Goal: Information Seeking & Learning: Learn about a topic

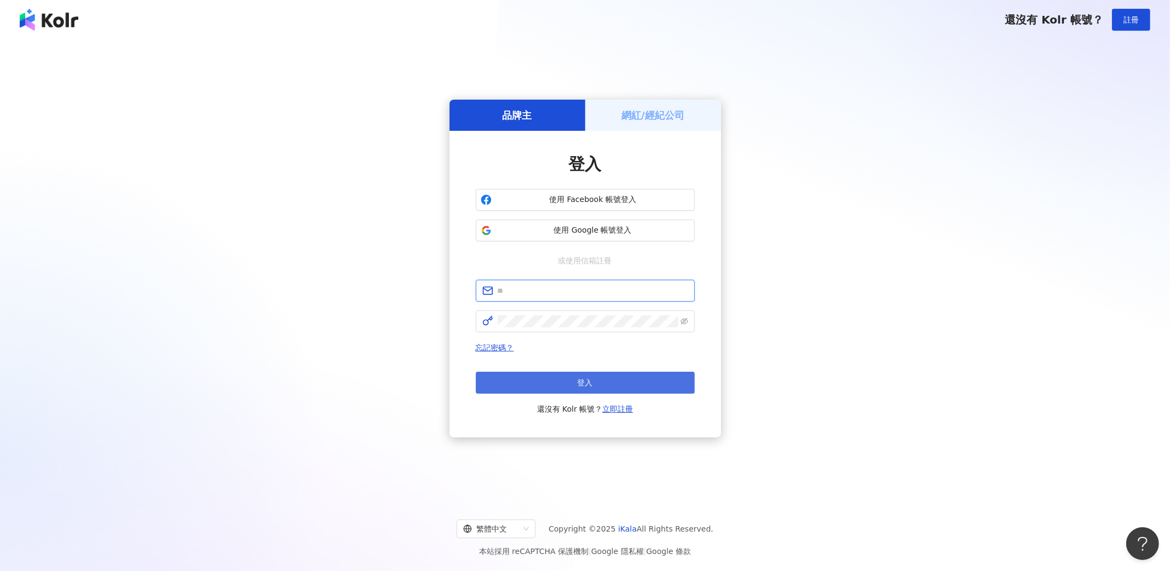
type input "**********"
click at [566, 373] on button "登入" at bounding box center [585, 383] width 219 height 22
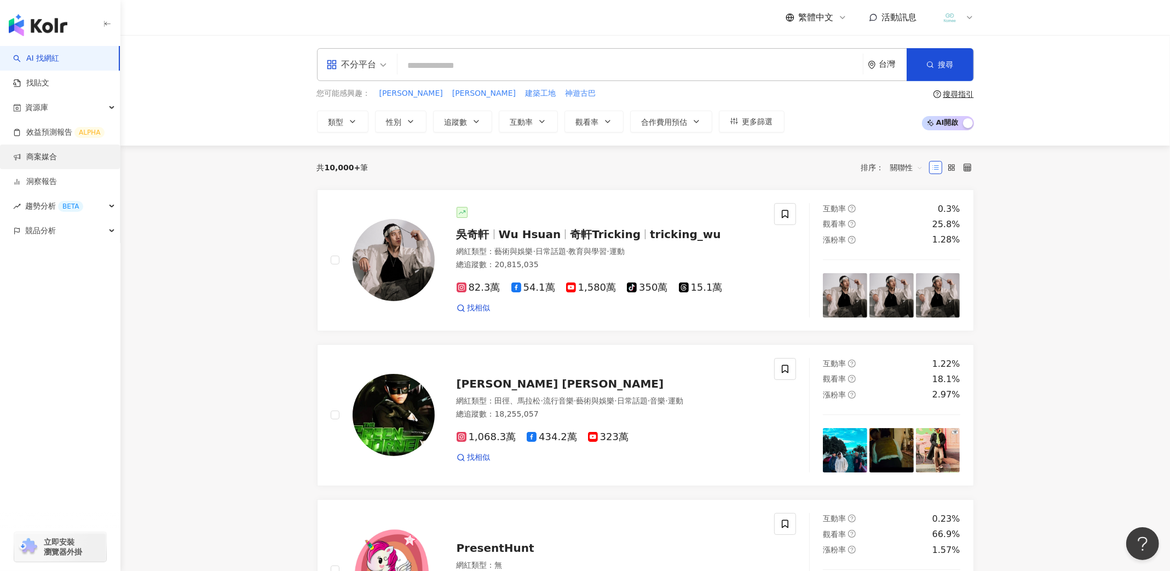
click at [57, 159] on link "商案媒合" at bounding box center [35, 157] width 44 height 11
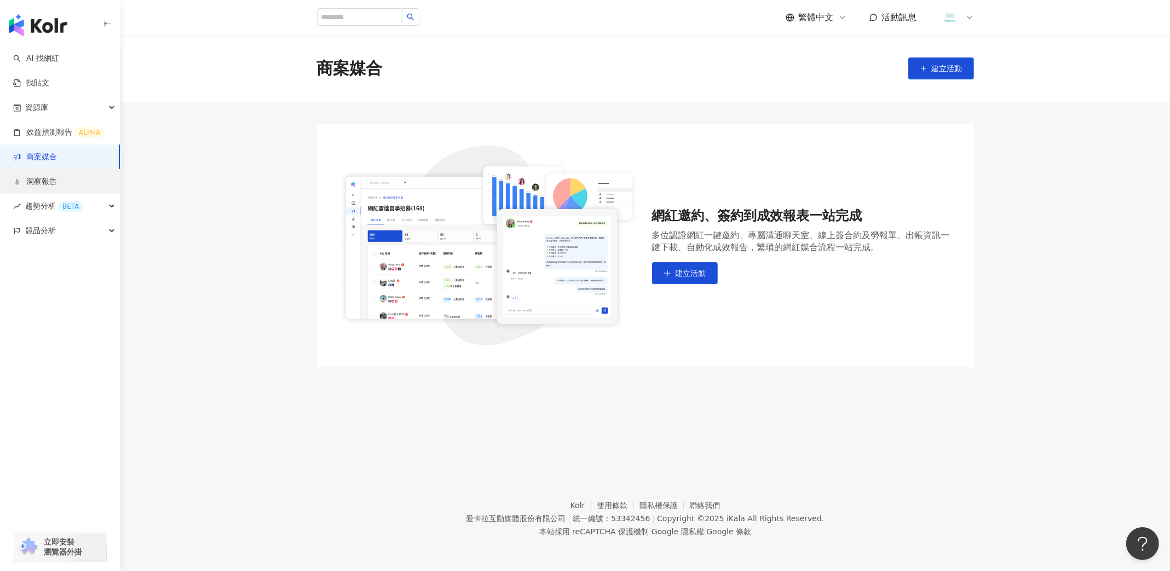
click at [57, 186] on link "洞察報告" at bounding box center [35, 181] width 44 height 11
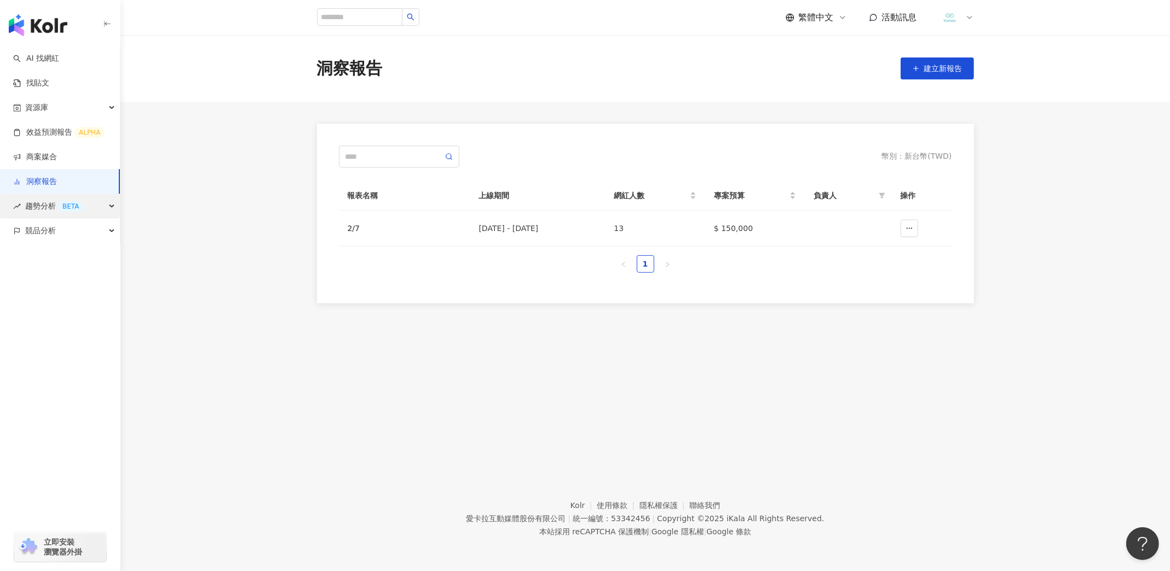
click at [94, 205] on div "趨勢分析 BETA" at bounding box center [60, 206] width 120 height 25
click at [111, 309] on div "競品分析" at bounding box center [60, 304] width 120 height 25
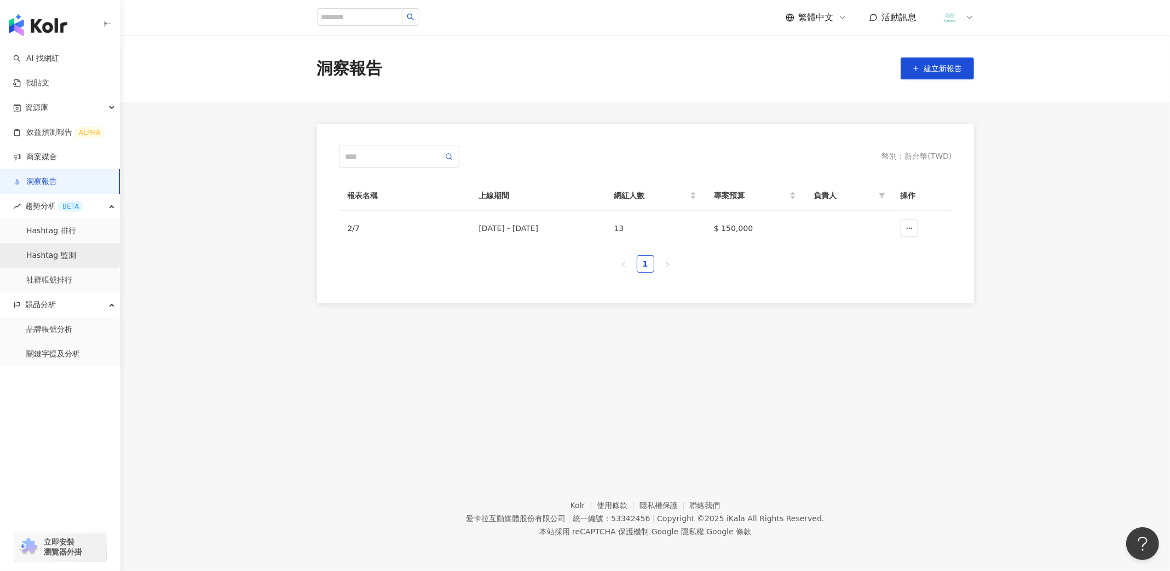
click at [76, 253] on link "Hashtag 監測" at bounding box center [51, 255] width 50 height 11
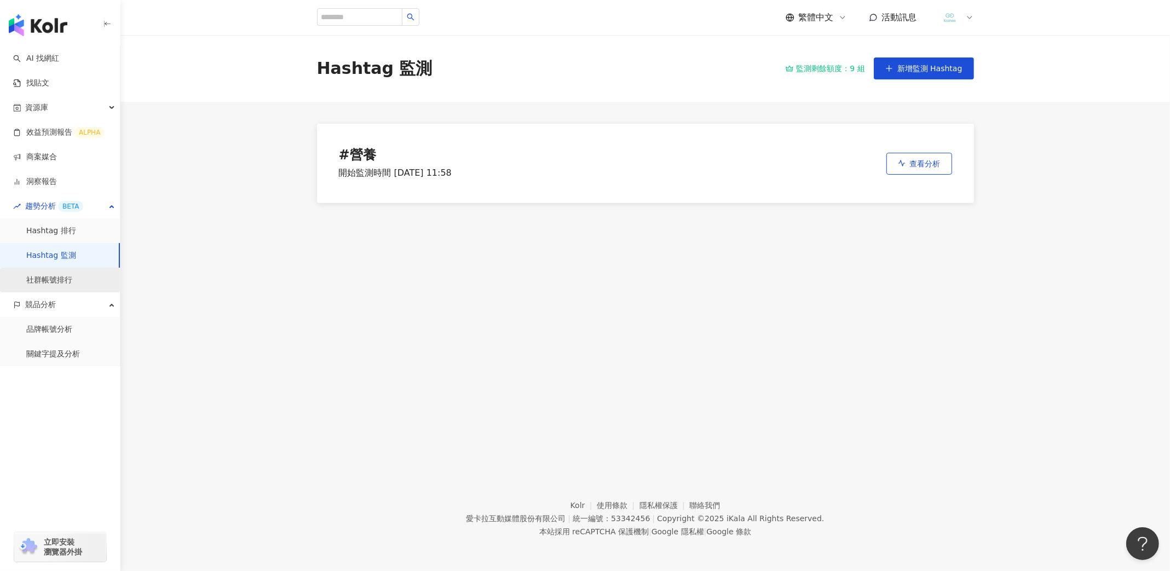
click at [62, 280] on link "社群帳號排行" at bounding box center [49, 280] width 46 height 11
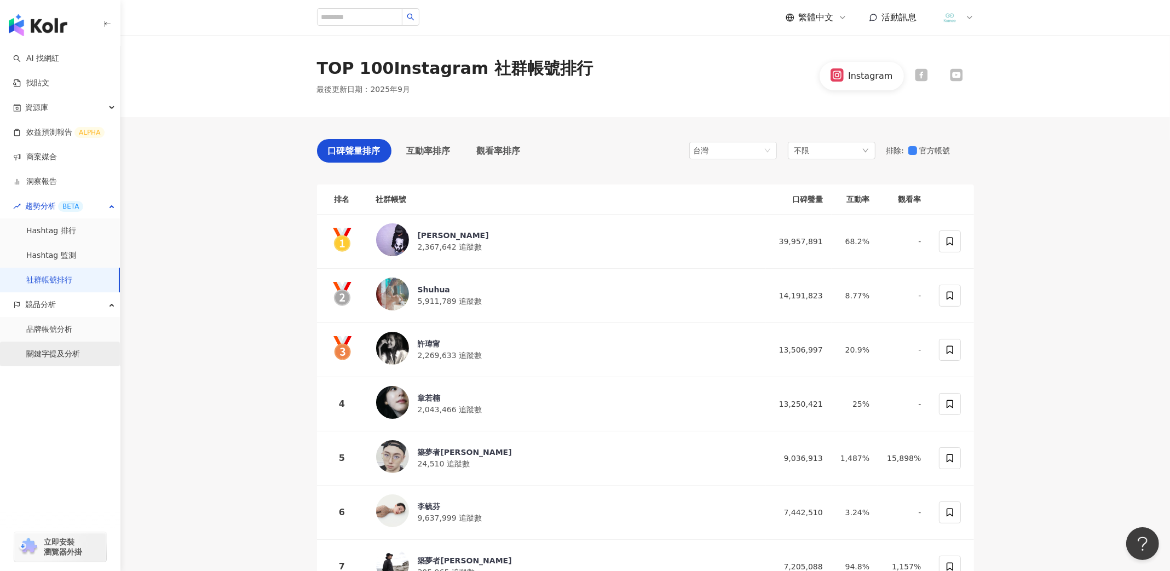
click at [70, 349] on link "關鍵字提及分析" at bounding box center [53, 354] width 54 height 11
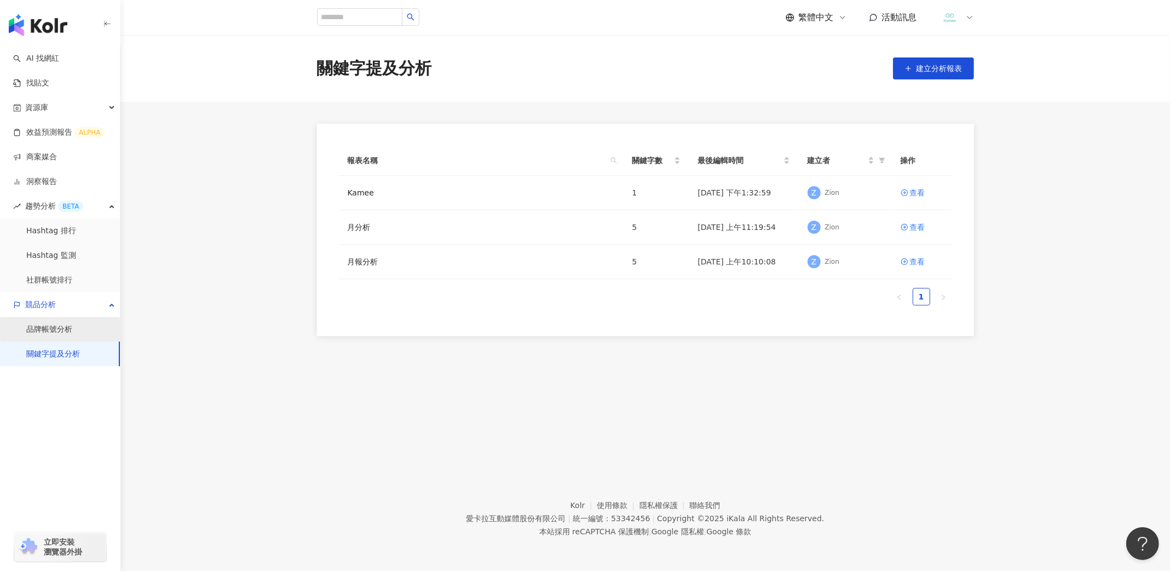
click at [72, 328] on link "品牌帳號分析" at bounding box center [49, 329] width 46 height 11
click at [916, 189] on div "查看" at bounding box center [917, 193] width 15 height 12
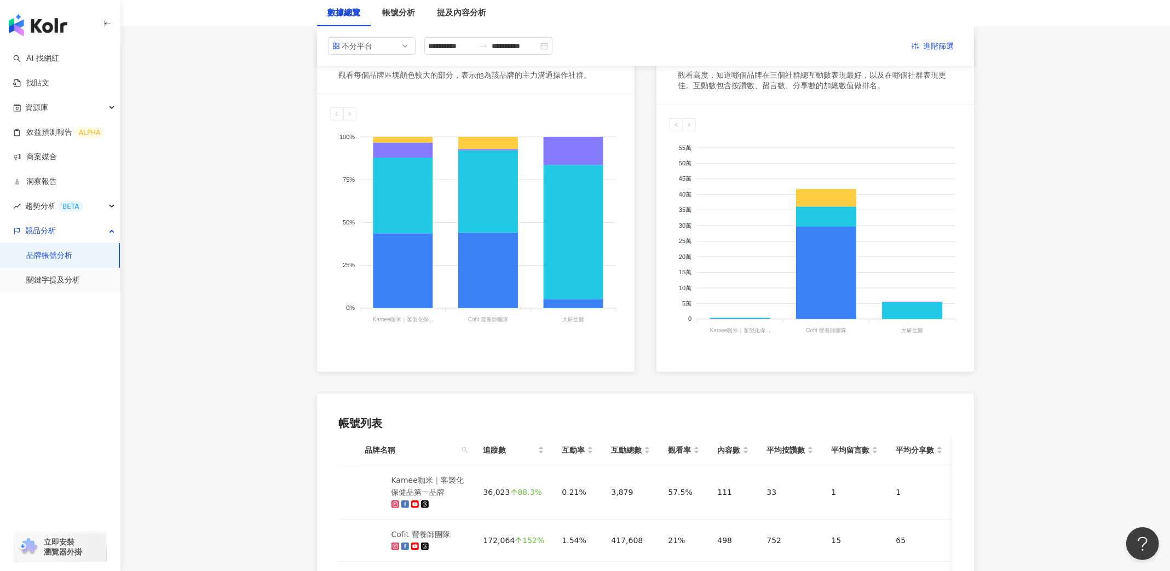
scroll to position [80, 0]
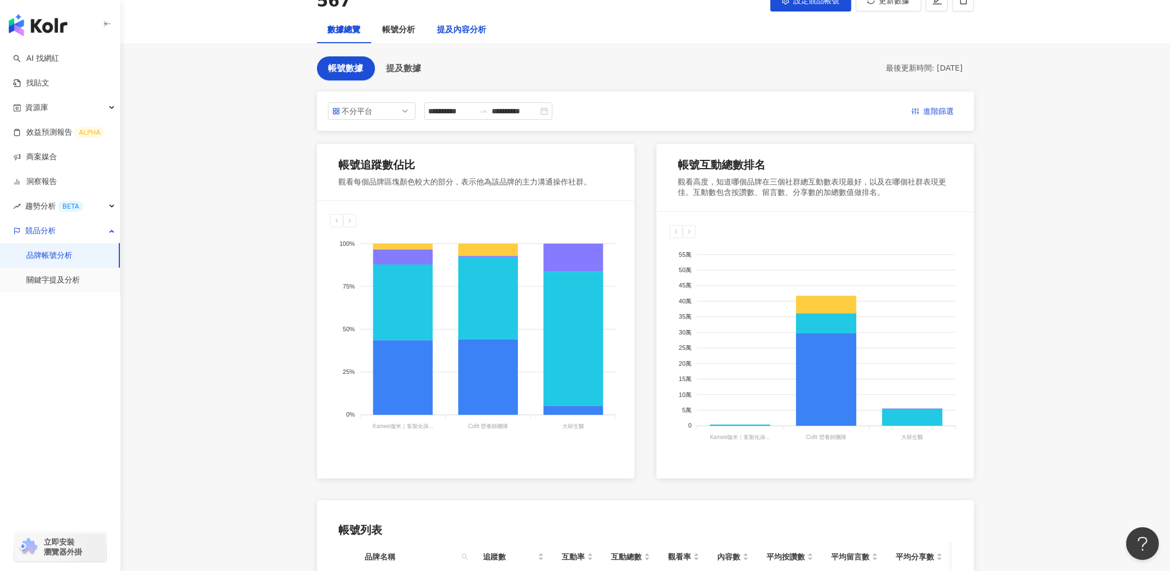
click at [471, 29] on div "提及內容分析" at bounding box center [461, 30] width 49 height 13
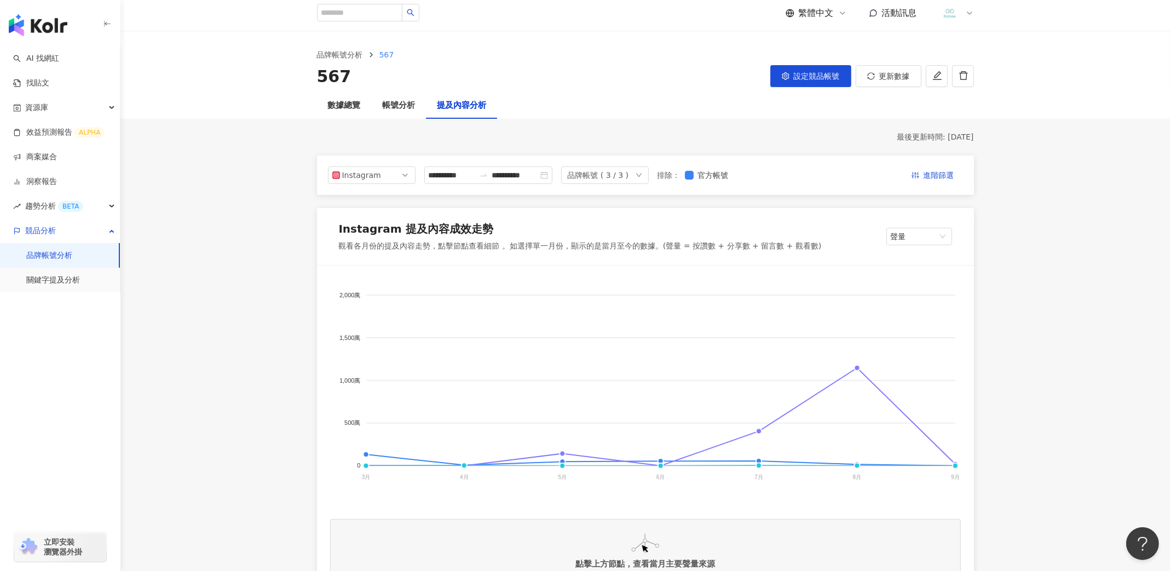
scroll to position [109, 0]
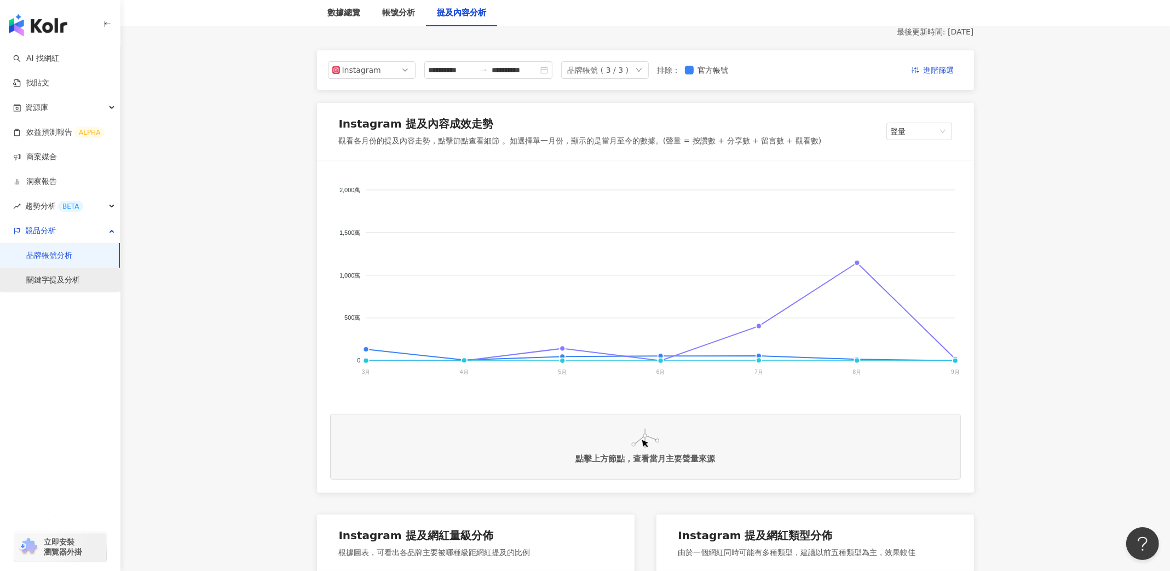
click at [80, 281] on link "關鍵字提及分析" at bounding box center [53, 280] width 54 height 11
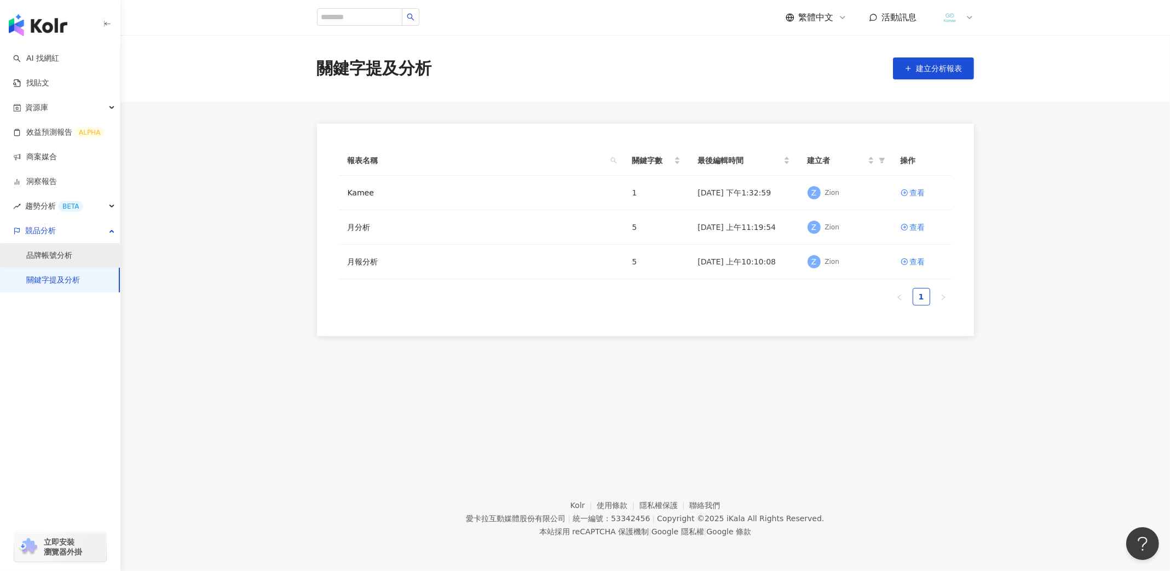
click at [66, 251] on link "品牌帳號分析" at bounding box center [49, 255] width 46 height 11
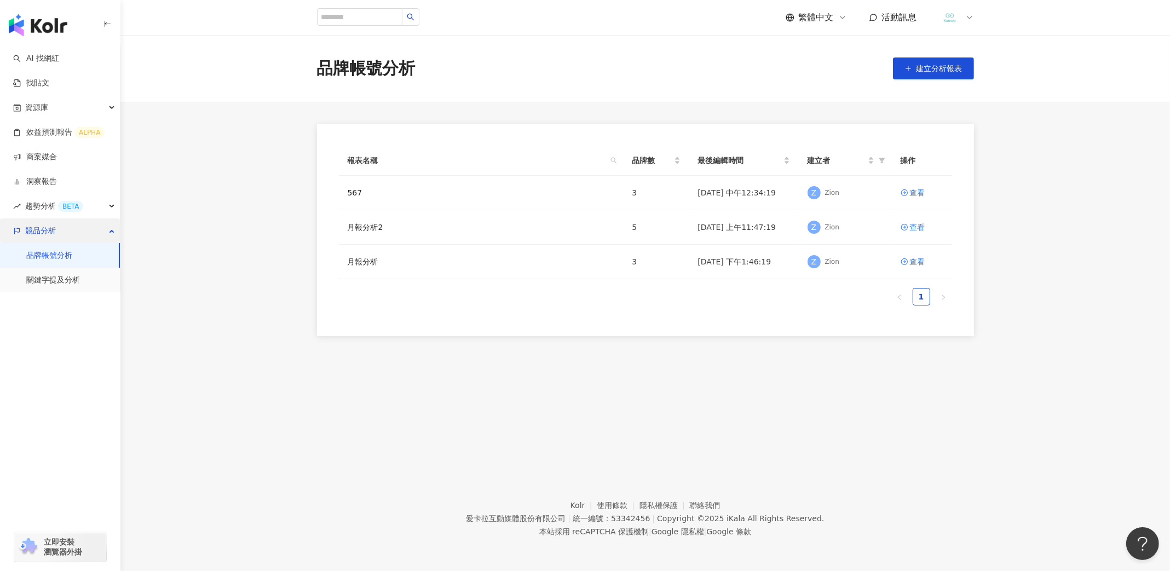
click at [86, 220] on div "競品分析" at bounding box center [60, 230] width 120 height 25
click at [97, 203] on div "趨勢分析 BETA" at bounding box center [60, 206] width 120 height 25
click at [57, 187] on link "洞察報告" at bounding box center [35, 181] width 44 height 11
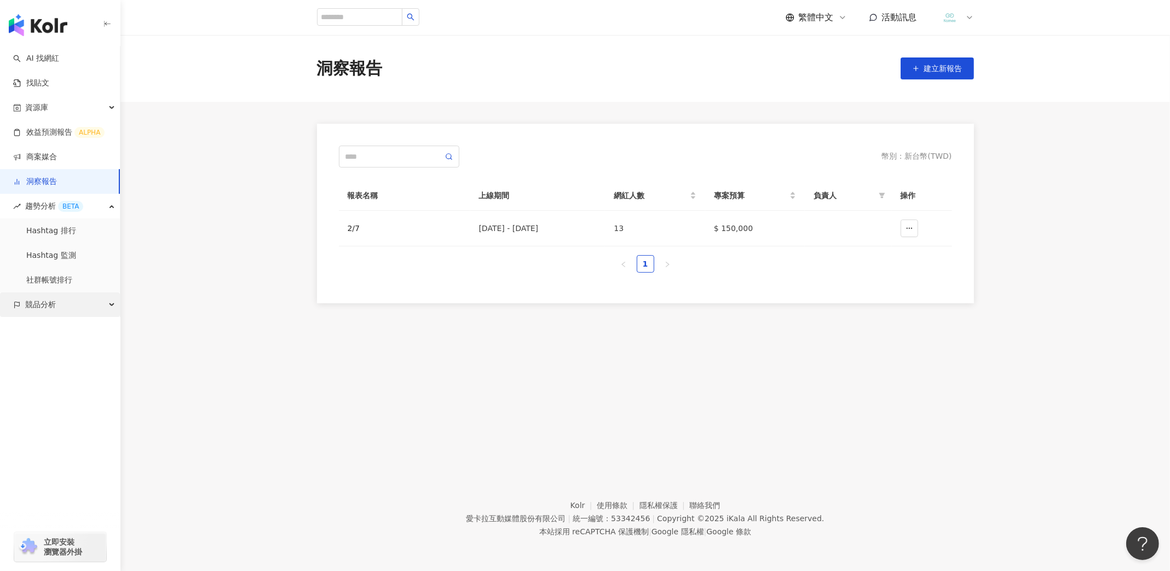
click at [55, 304] on span "競品分析" at bounding box center [40, 304] width 31 height 25
click at [53, 324] on link "品牌帳號分析" at bounding box center [49, 329] width 46 height 11
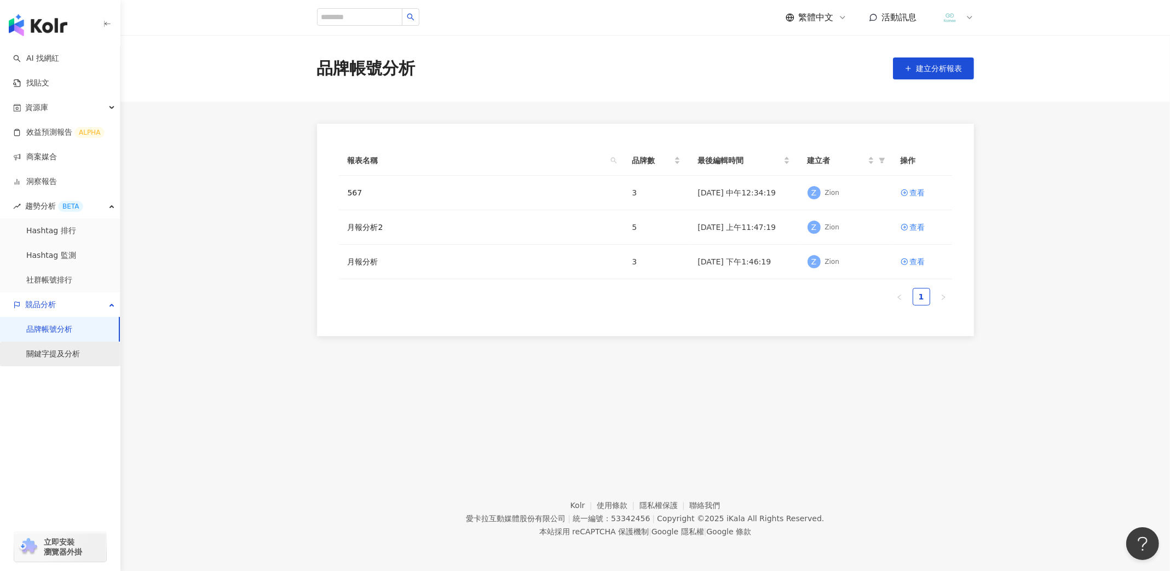
click at [47, 359] on link "關鍵字提及分析" at bounding box center [53, 354] width 54 height 11
click at [53, 335] on link "品牌帳號分析" at bounding box center [49, 329] width 46 height 11
click at [59, 354] on link "關鍵字提及分析" at bounding box center [53, 354] width 54 height 11
click at [911, 189] on div "查看" at bounding box center [917, 193] width 15 height 12
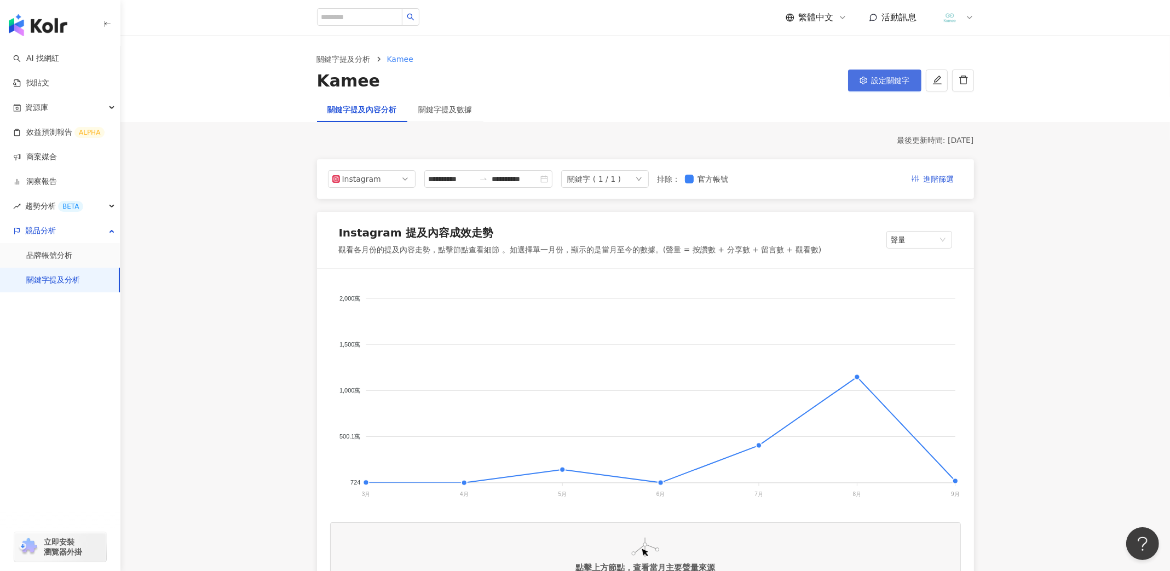
click at [877, 72] on button "設定關鍵字" at bounding box center [884, 81] width 73 height 22
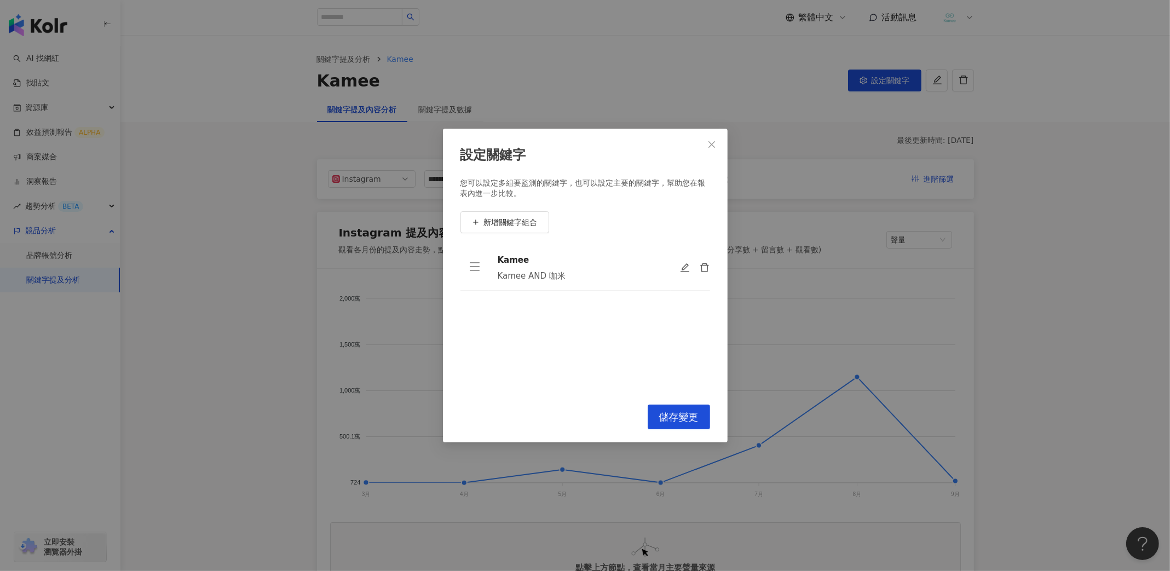
click at [719, 146] on span "Close" at bounding box center [712, 144] width 22 height 9
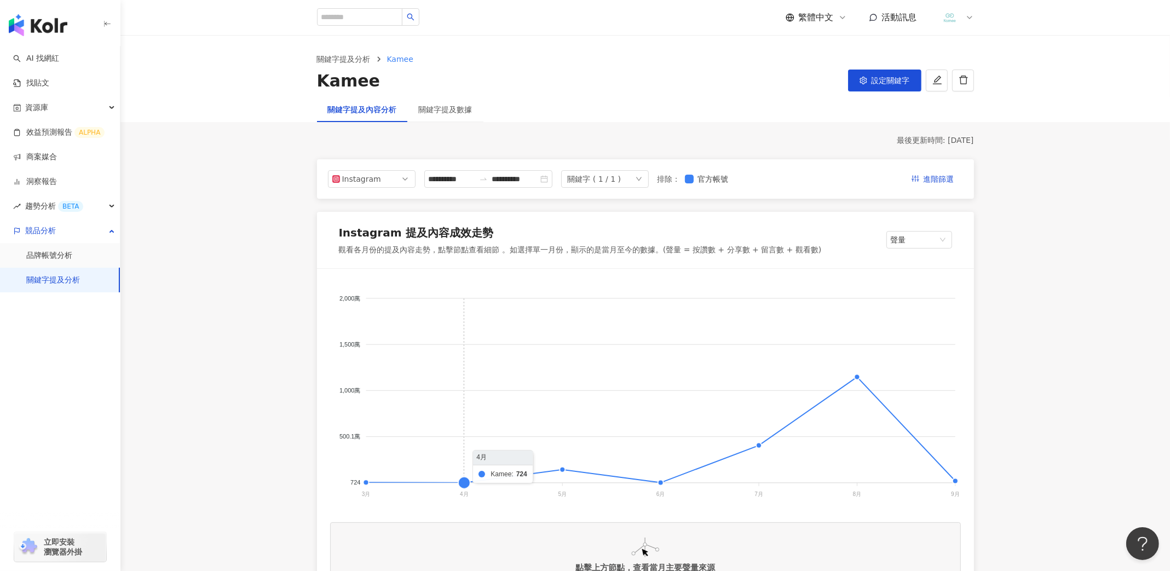
scroll to position [109, 0]
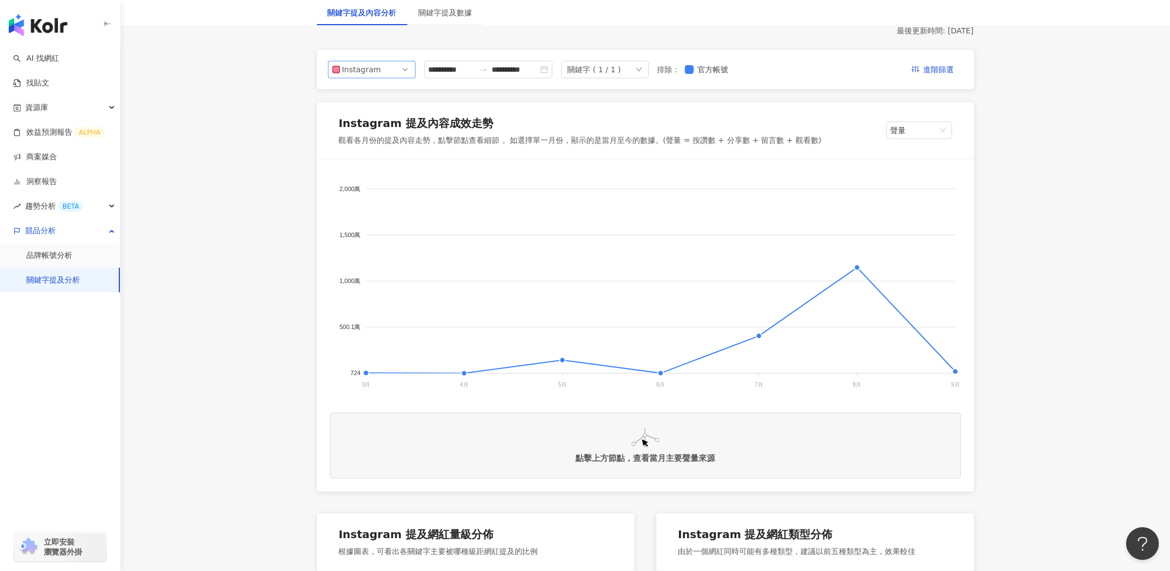
click at [383, 70] on span "Instagram" at bounding box center [371, 69] width 79 height 16
click at [388, 131] on div "YouTube" at bounding box center [372, 132] width 70 height 12
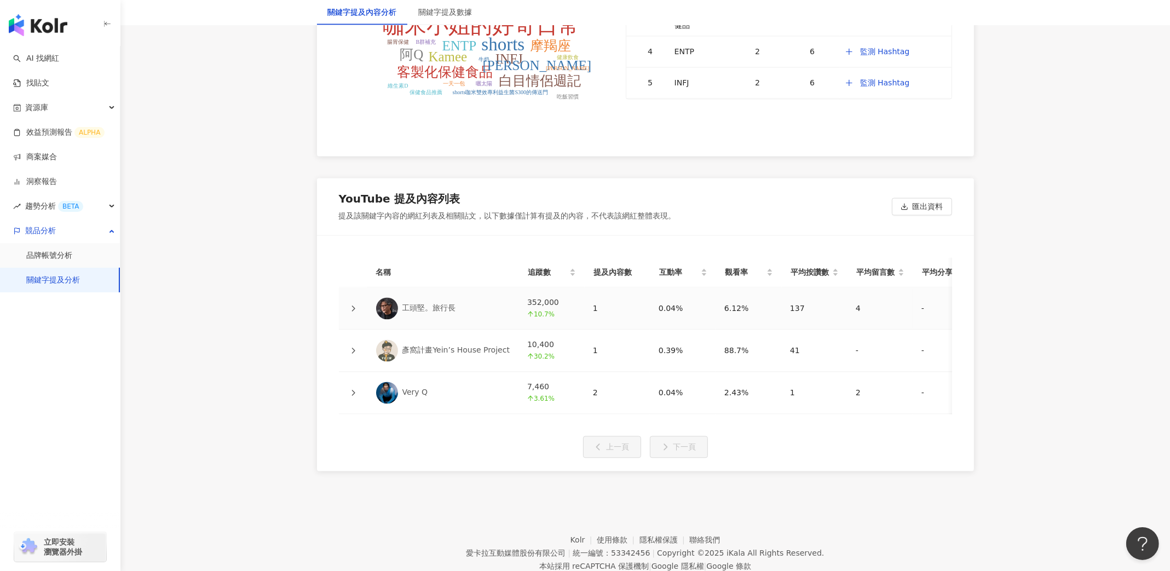
scroll to position [2329, 0]
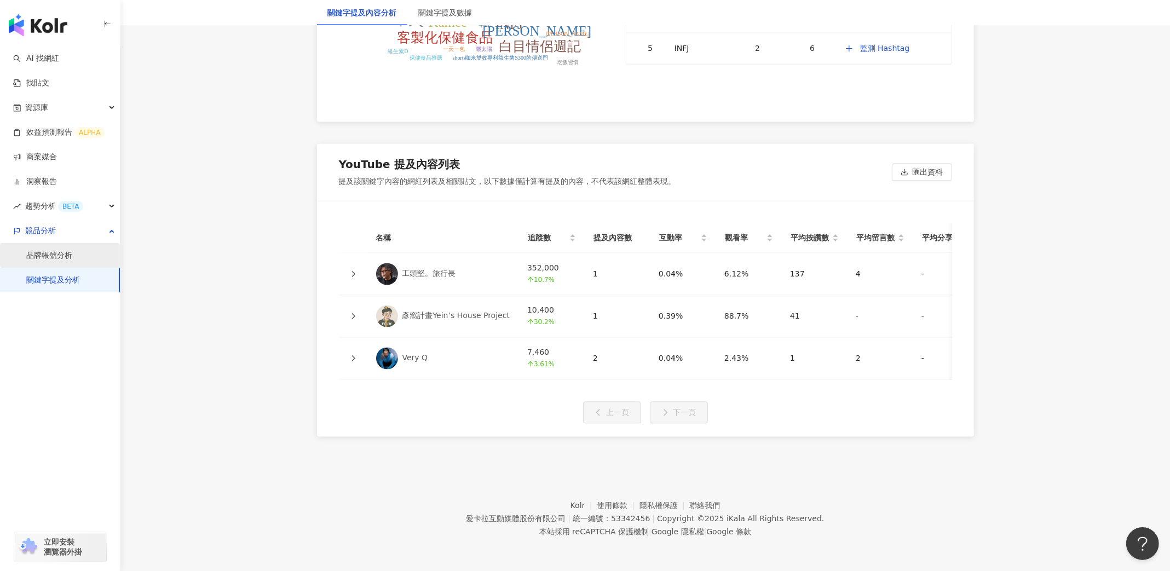
click at [72, 250] on link "品牌帳號分析" at bounding box center [49, 255] width 46 height 11
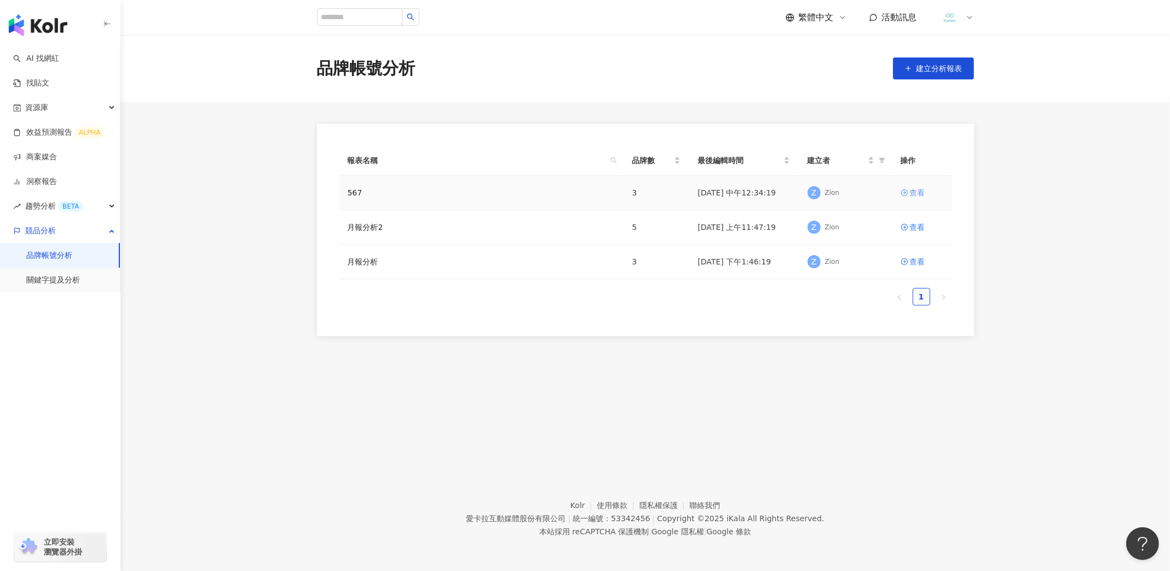
click at [917, 192] on div "查看" at bounding box center [917, 193] width 15 height 12
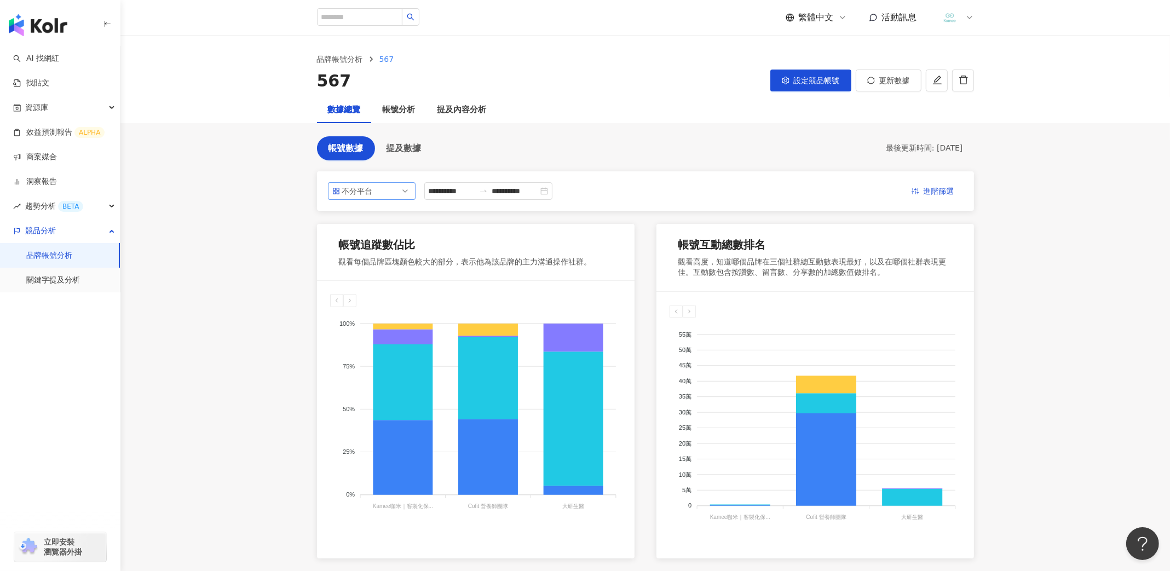
click at [391, 184] on span "不分平台" at bounding box center [371, 191] width 79 height 16
click at [376, 269] on div "YouTube" at bounding box center [364, 272] width 36 height 12
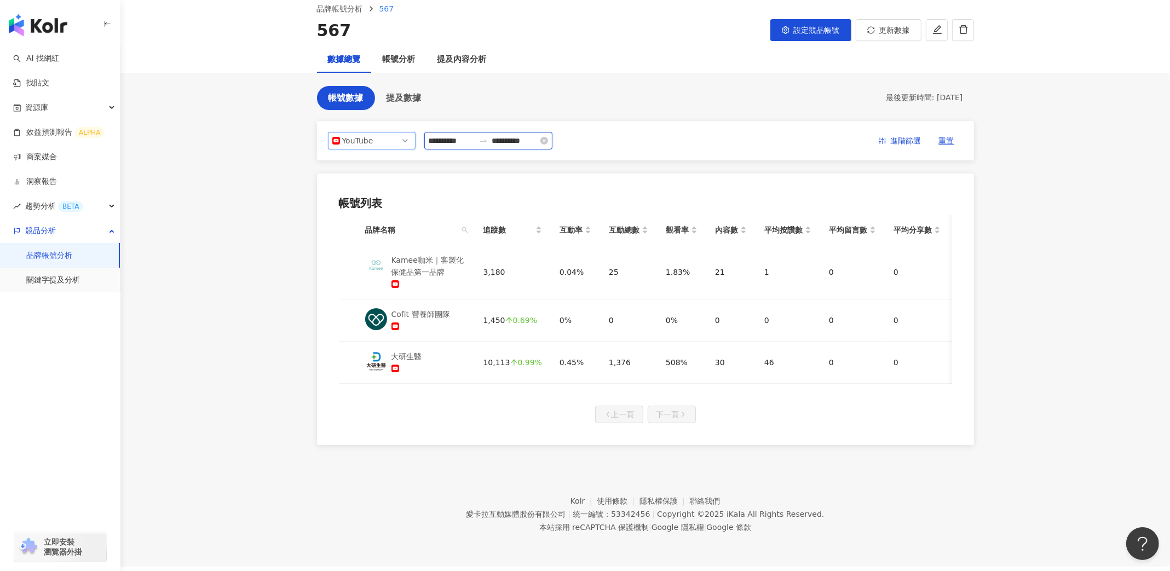
drag, startPoint x: 547, startPoint y: 133, endPoint x: 561, endPoint y: 136, distance: 14.0
click at [538, 135] on input "**********" at bounding box center [515, 141] width 46 height 12
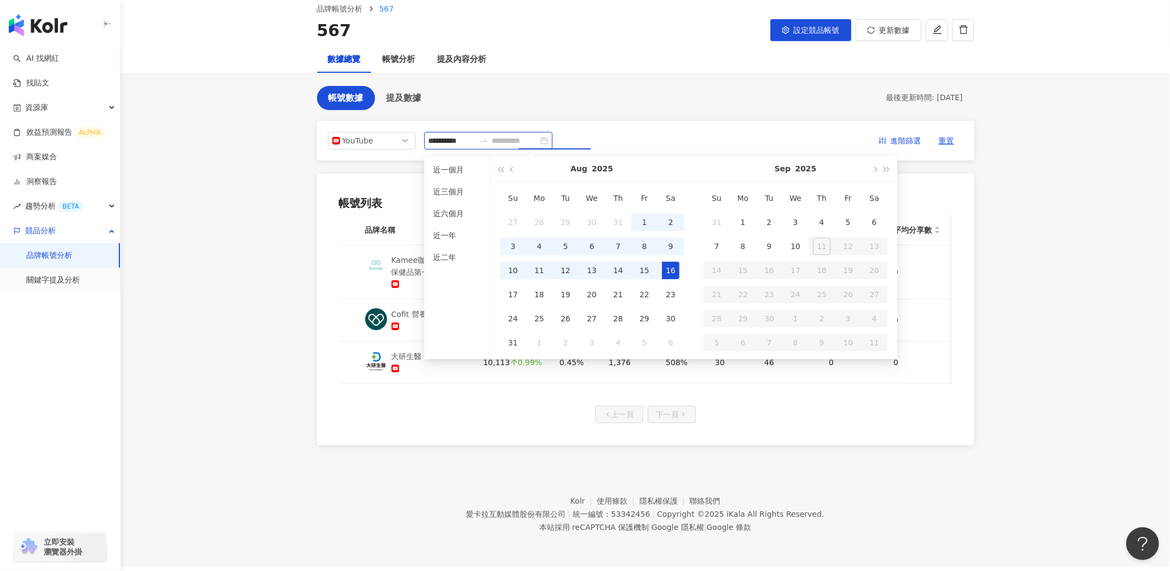
type input "**********"
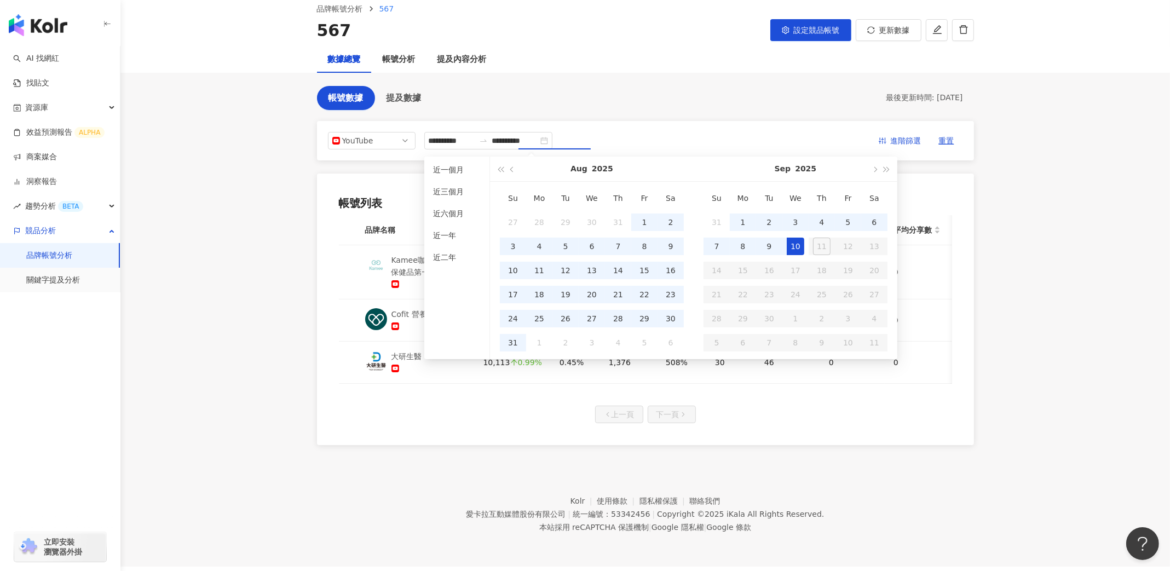
click at [690, 132] on div "**********" at bounding box center [645, 141] width 635 height 18
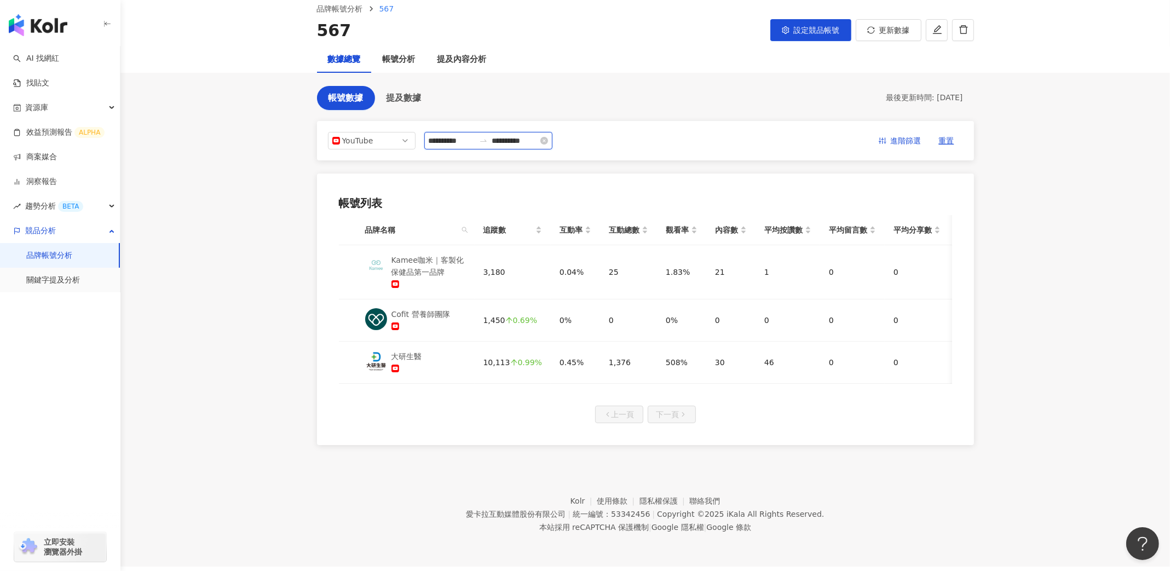
click at [451, 140] on input "**********" at bounding box center [452, 141] width 46 height 12
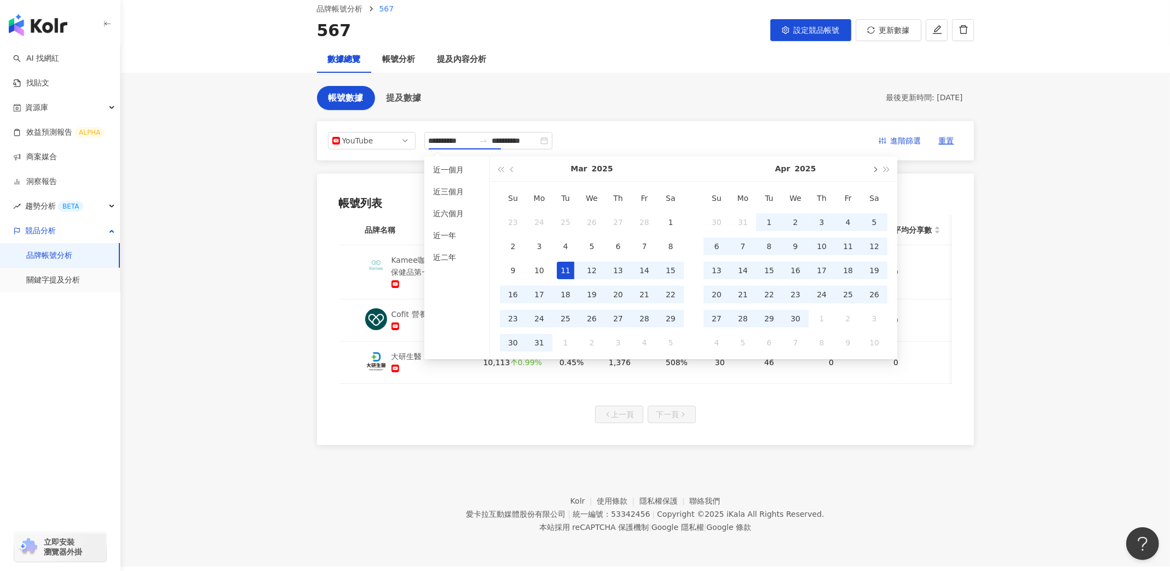
click at [876, 168] on button "button" at bounding box center [874, 169] width 12 height 25
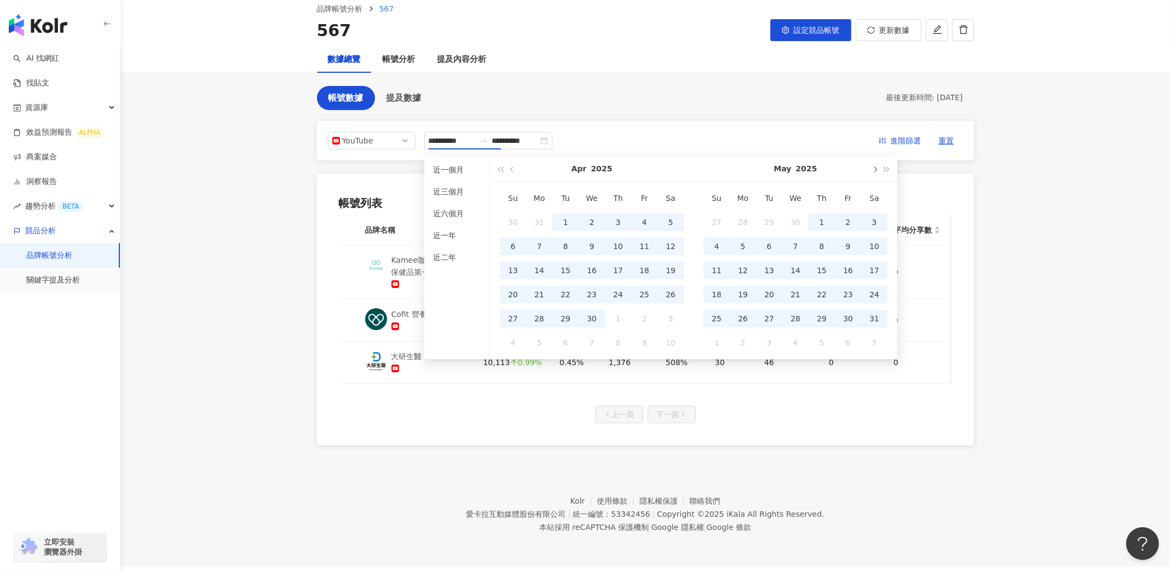
click at [875, 168] on span "button" at bounding box center [873, 168] width 5 height 5
click at [874, 168] on span "button" at bounding box center [873, 168] width 5 height 5
type input "**********"
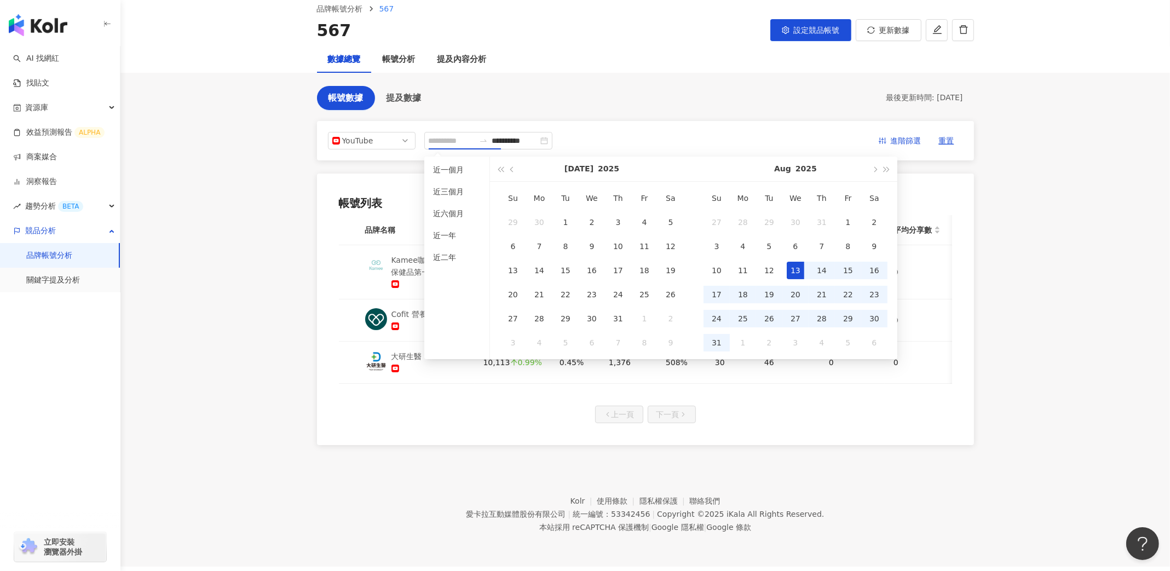
click at [795, 269] on div "13" at bounding box center [796, 271] width 18 height 18
type input "**********"
click at [882, 340] on div "6" at bounding box center [874, 343] width 18 height 18
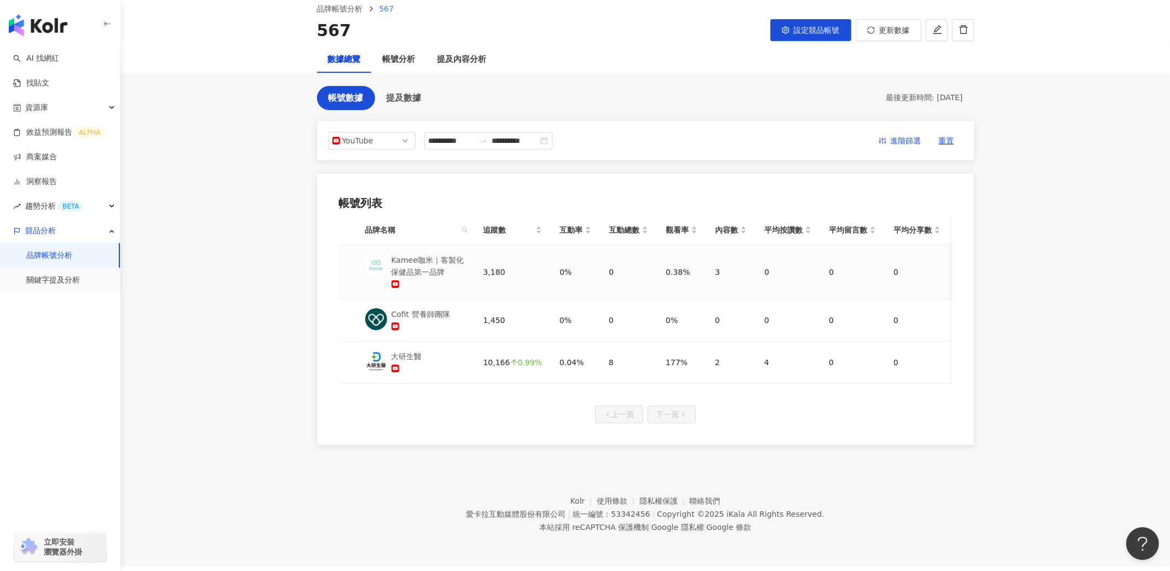
click at [708, 265] on td "3" at bounding box center [730, 272] width 49 height 54
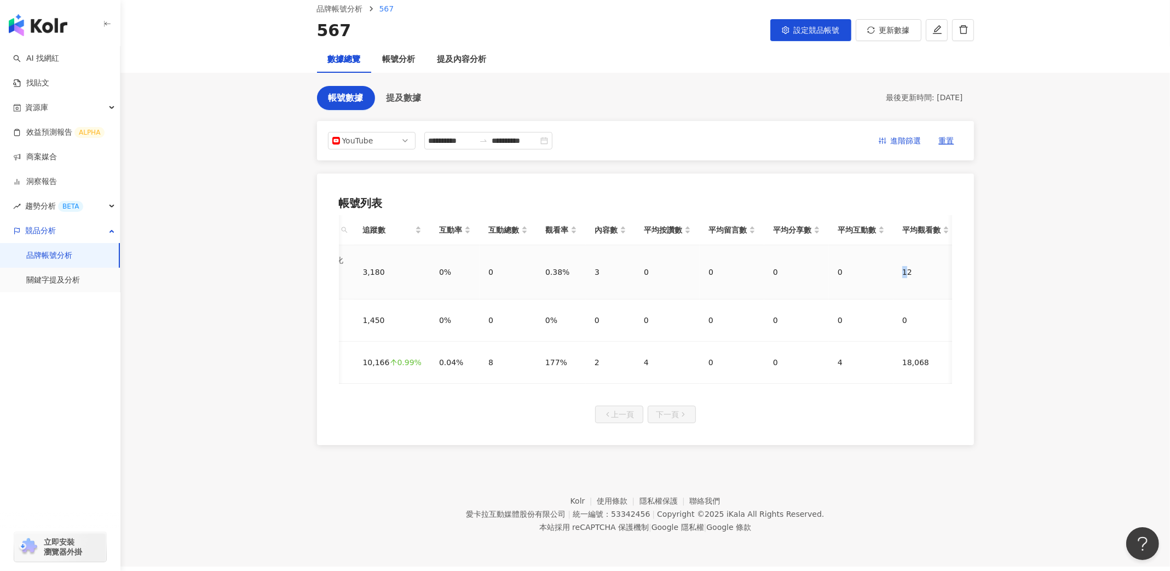
drag, startPoint x: 893, startPoint y: 263, endPoint x: 902, endPoint y: 263, distance: 8.8
click at [902, 263] on td "12" at bounding box center [925, 272] width 65 height 54
click at [910, 135] on span "進階篩選" at bounding box center [906, 141] width 31 height 18
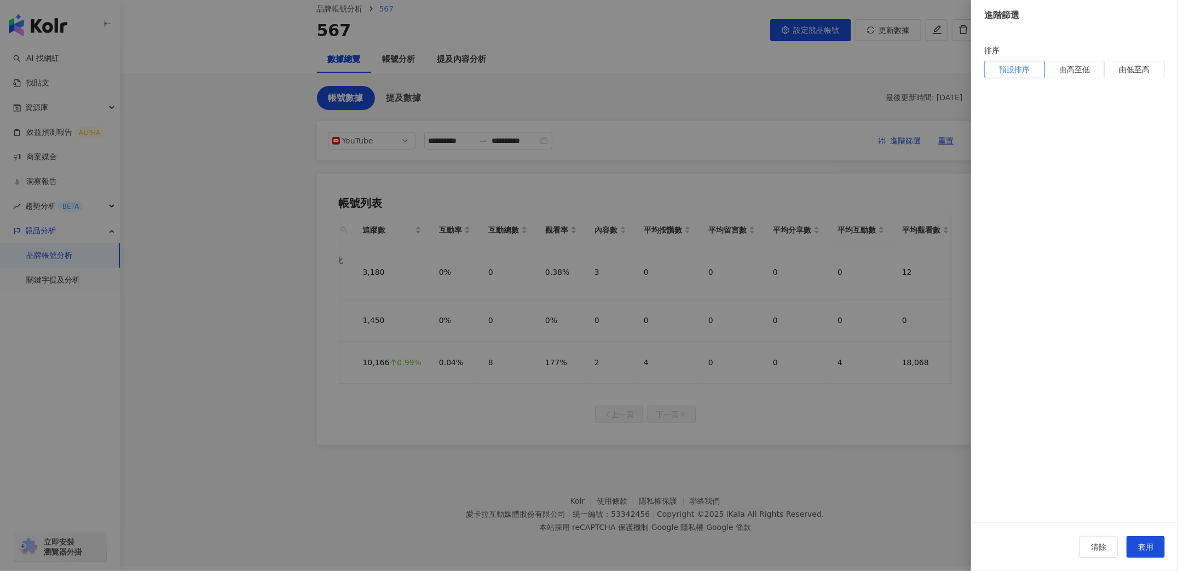
click at [856, 91] on div at bounding box center [589, 285] width 1178 height 571
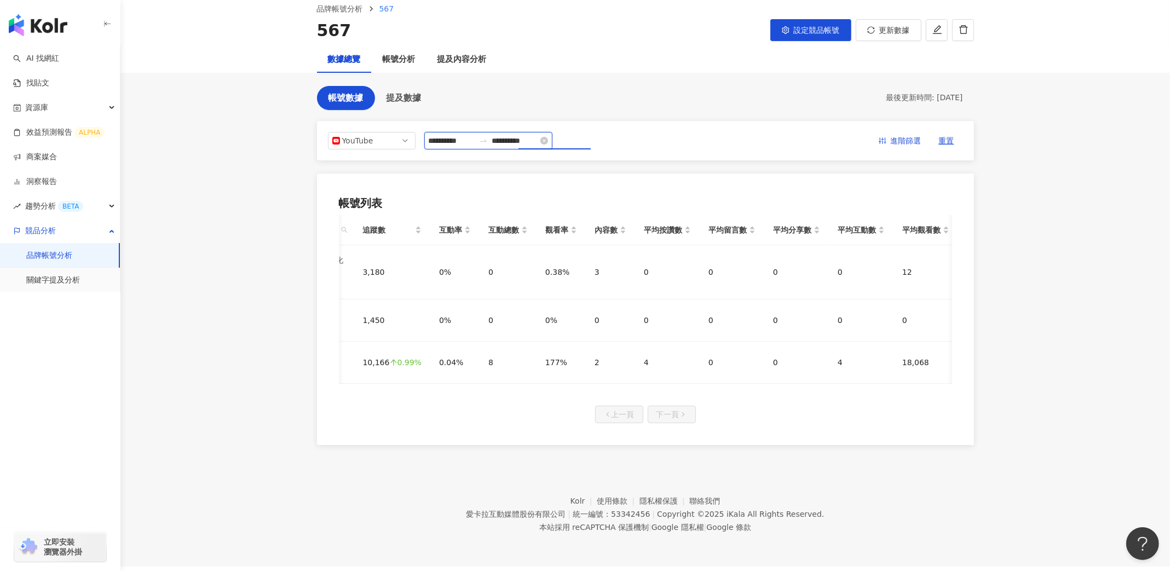
click at [475, 138] on input "**********" at bounding box center [452, 141] width 46 height 12
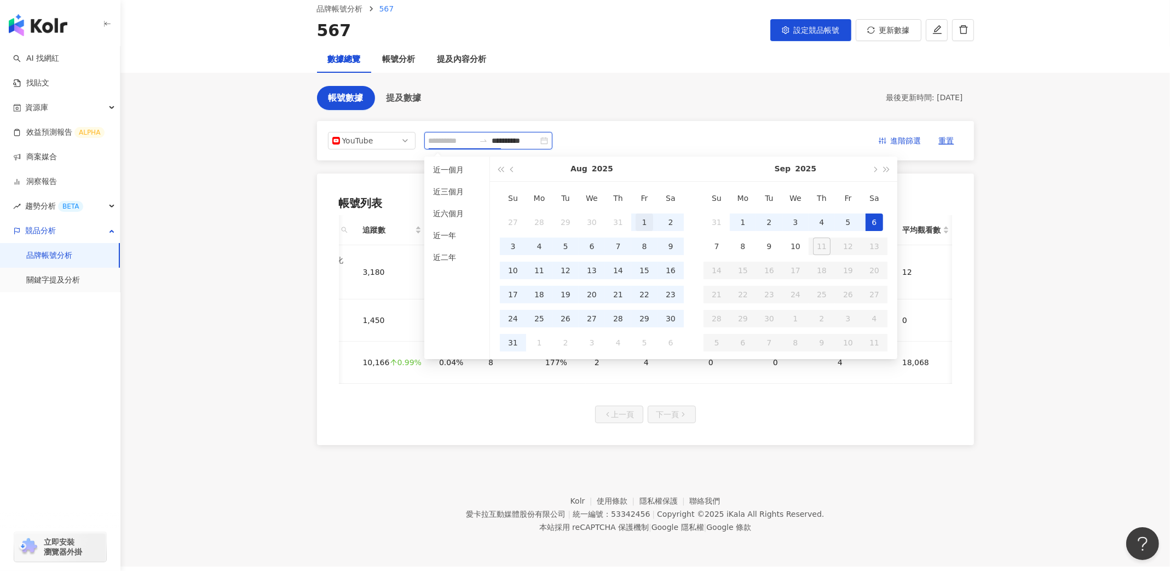
type input "**********"
click at [638, 214] on div "1" at bounding box center [645, 222] width 18 height 18
click at [770, 135] on div "**********" at bounding box center [645, 283] width 657 height 324
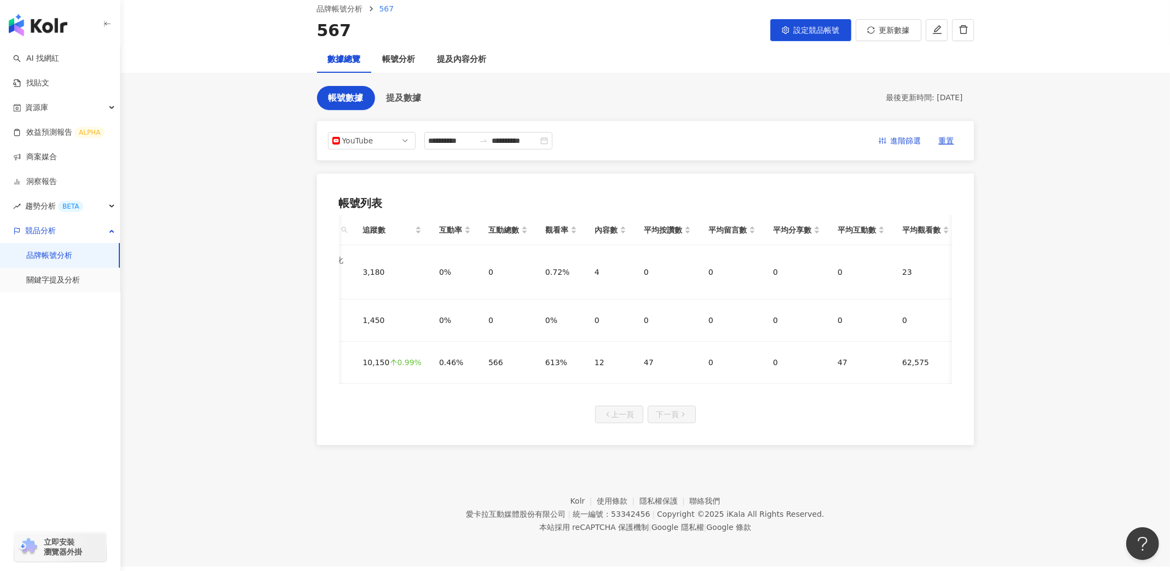
drag, startPoint x: 406, startPoint y: 91, endPoint x: 569, endPoint y: 82, distance: 163.4
click at [569, 82] on main "**********" at bounding box center [644, 215] width 1049 height 460
click at [396, 97] on span "提及數據" at bounding box center [403, 98] width 35 height 10
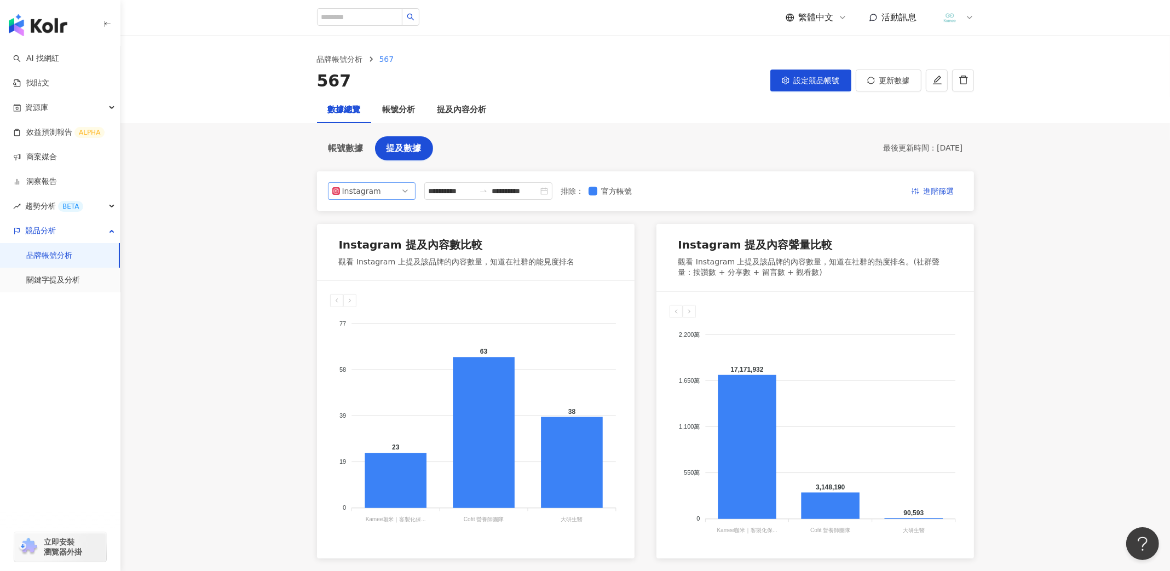
click at [358, 183] on div "Instagram" at bounding box center [360, 191] width 36 height 16
click at [389, 251] on div "YouTube" at bounding box center [372, 253] width 70 height 12
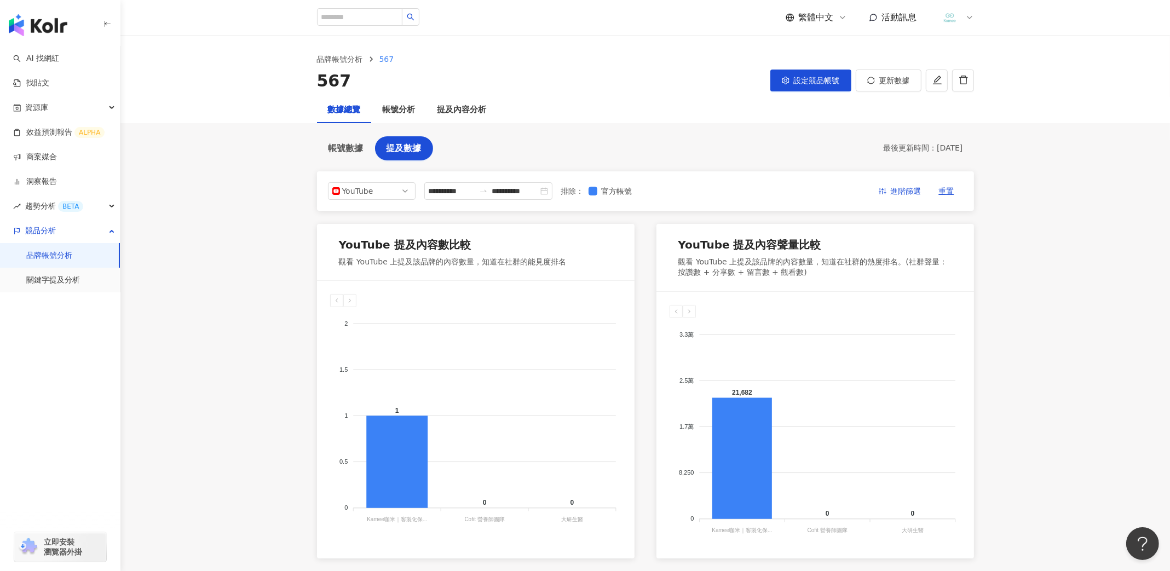
click at [394, 179] on div "**********" at bounding box center [645, 190] width 657 height 39
click at [398, 186] on span "YouTube" at bounding box center [371, 191] width 79 height 16
click at [390, 220] on div "Instagram" at bounding box center [372, 216] width 70 height 12
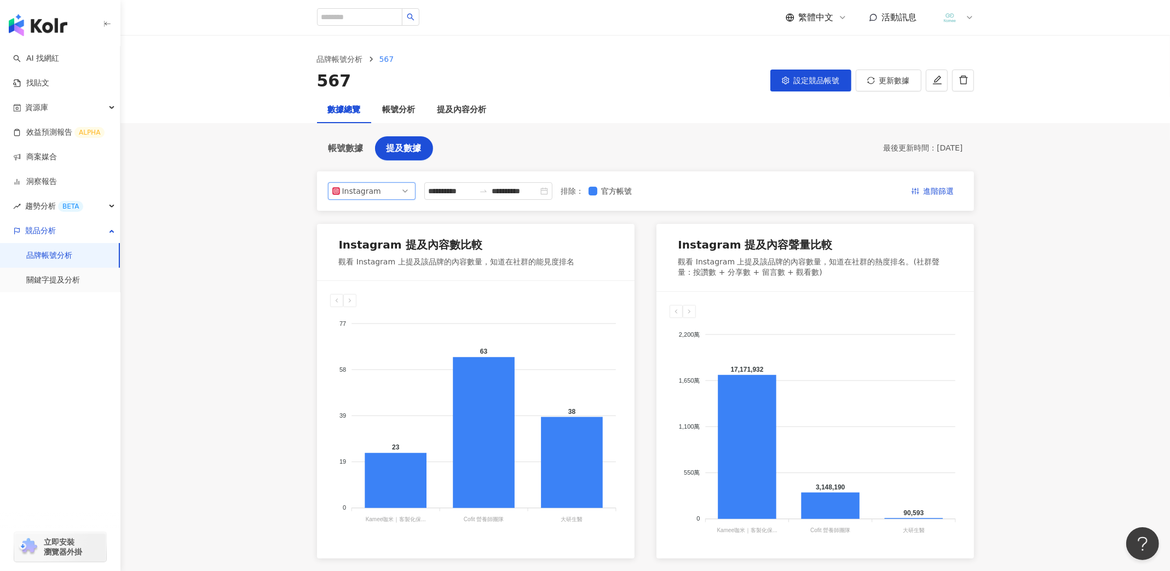
click at [383, 191] on span "Instagram" at bounding box center [371, 191] width 79 height 16
click at [389, 227] on div "Facebook" at bounding box center [371, 235] width 83 height 19
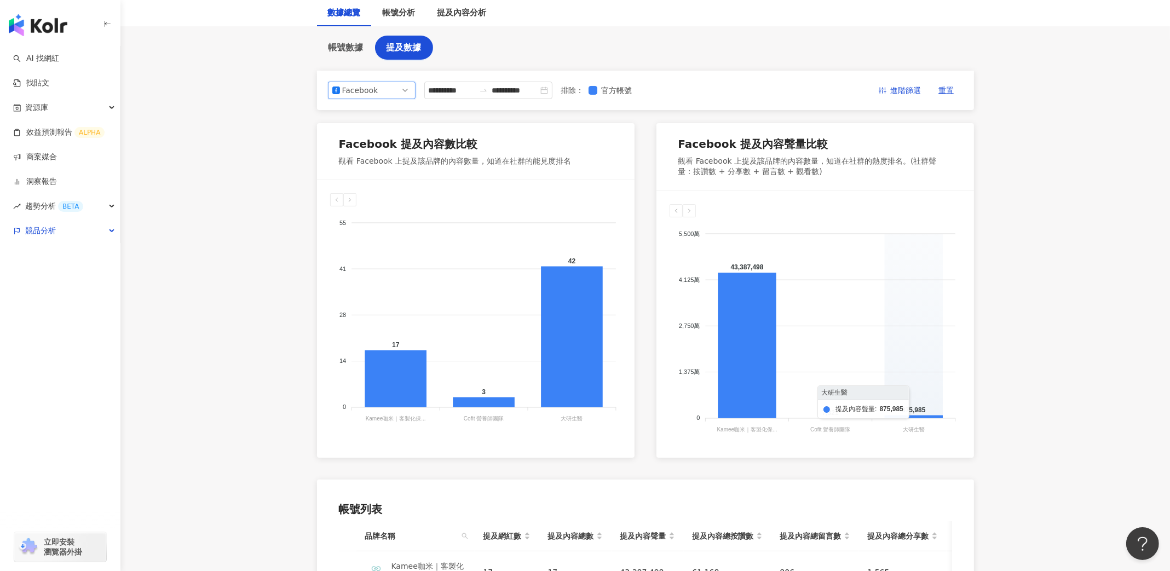
scroll to position [59, 0]
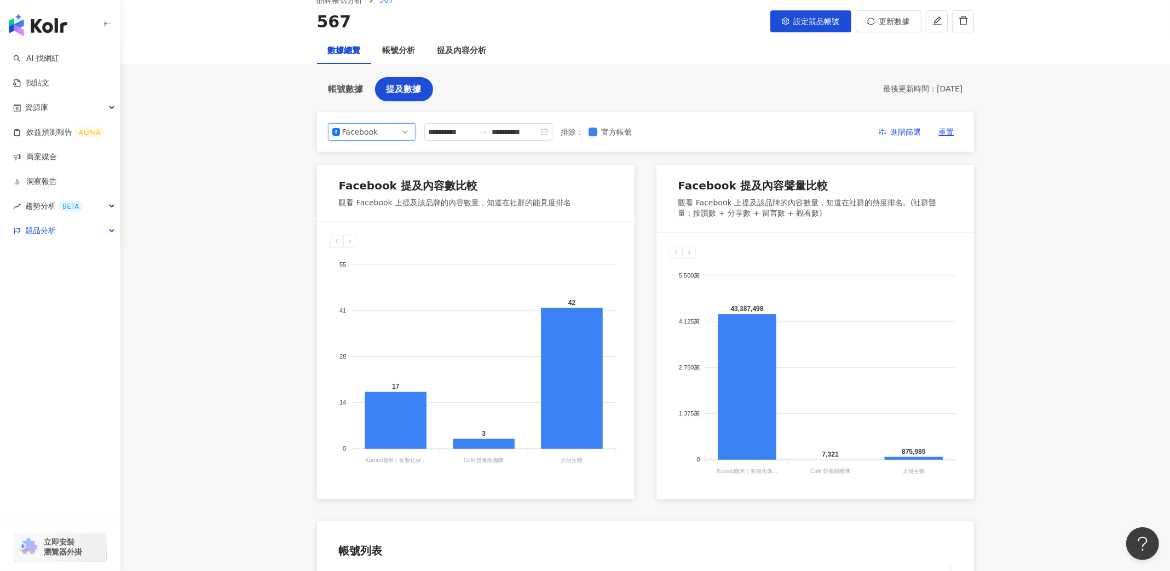
click at [391, 128] on span "Facebook" at bounding box center [371, 132] width 79 height 16
